Goal: Navigation & Orientation: Go to known website

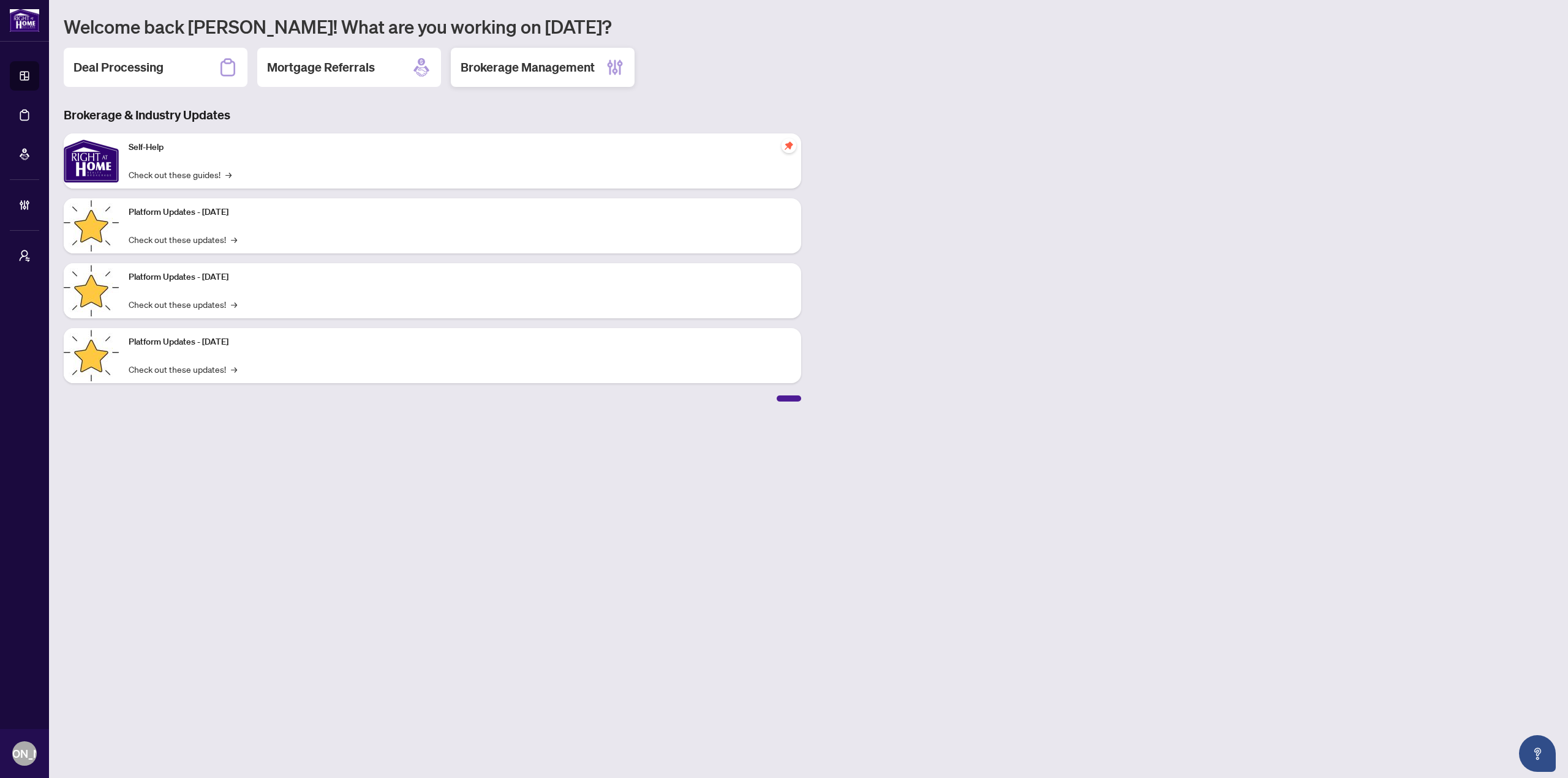
click at [581, 65] on h2 "Brokerage Management" at bounding box center [527, 67] width 134 height 17
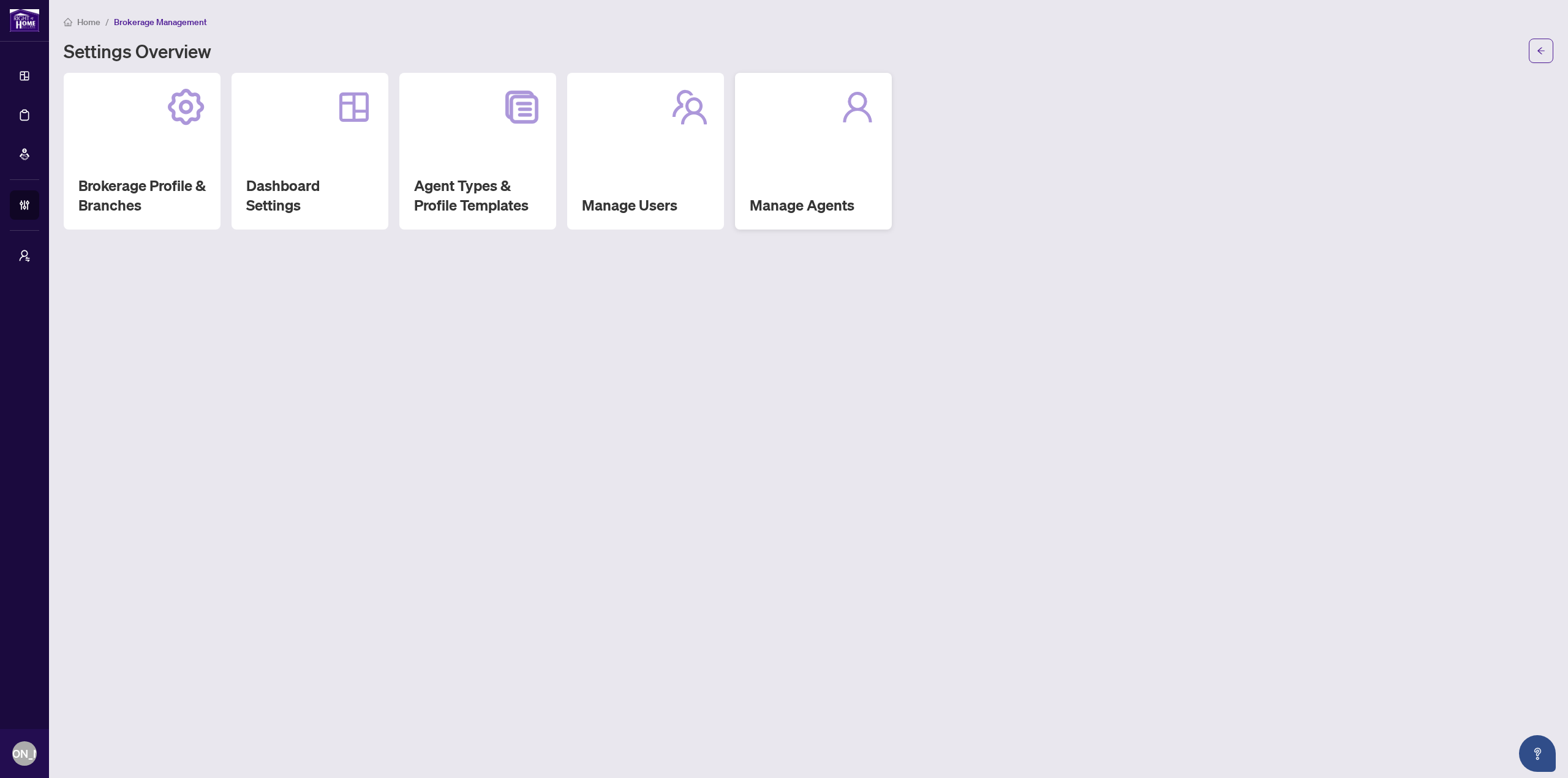
click at [815, 196] on h2 "Manage Agents" at bounding box center [813, 205] width 127 height 19
